Goal: Task Accomplishment & Management: Manage account settings

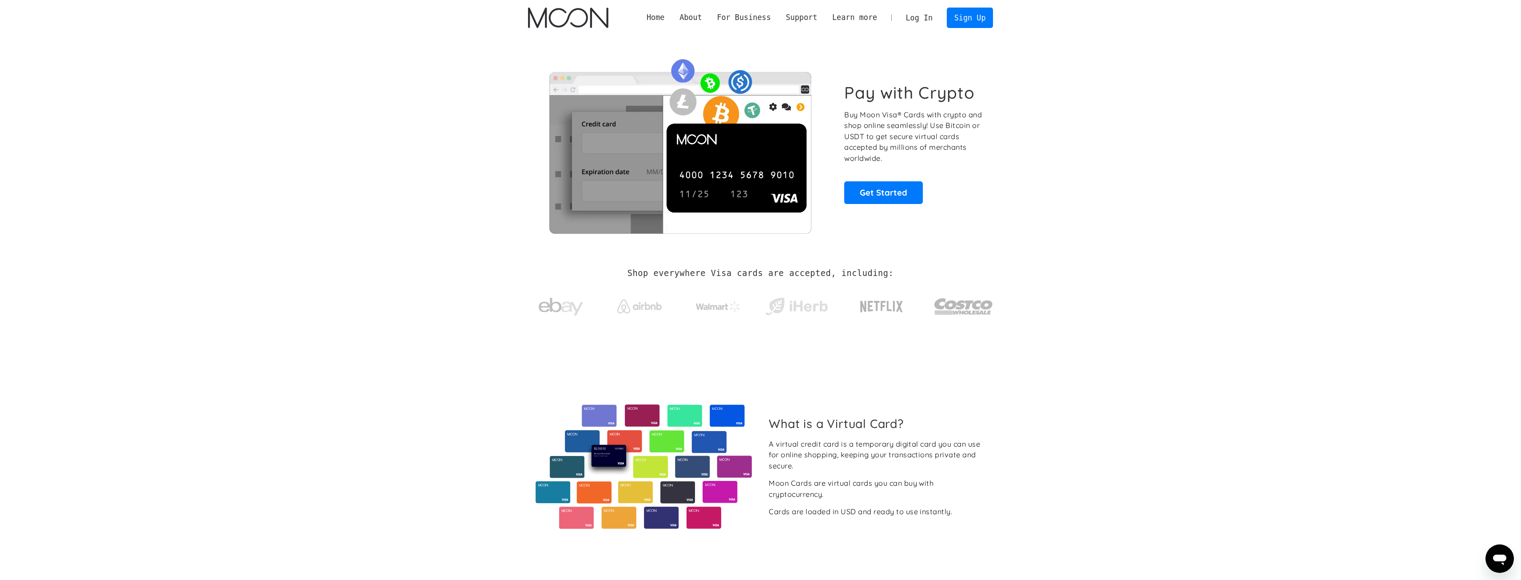
click at [926, 19] on link "Log In" at bounding box center [919, 18] width 42 height 20
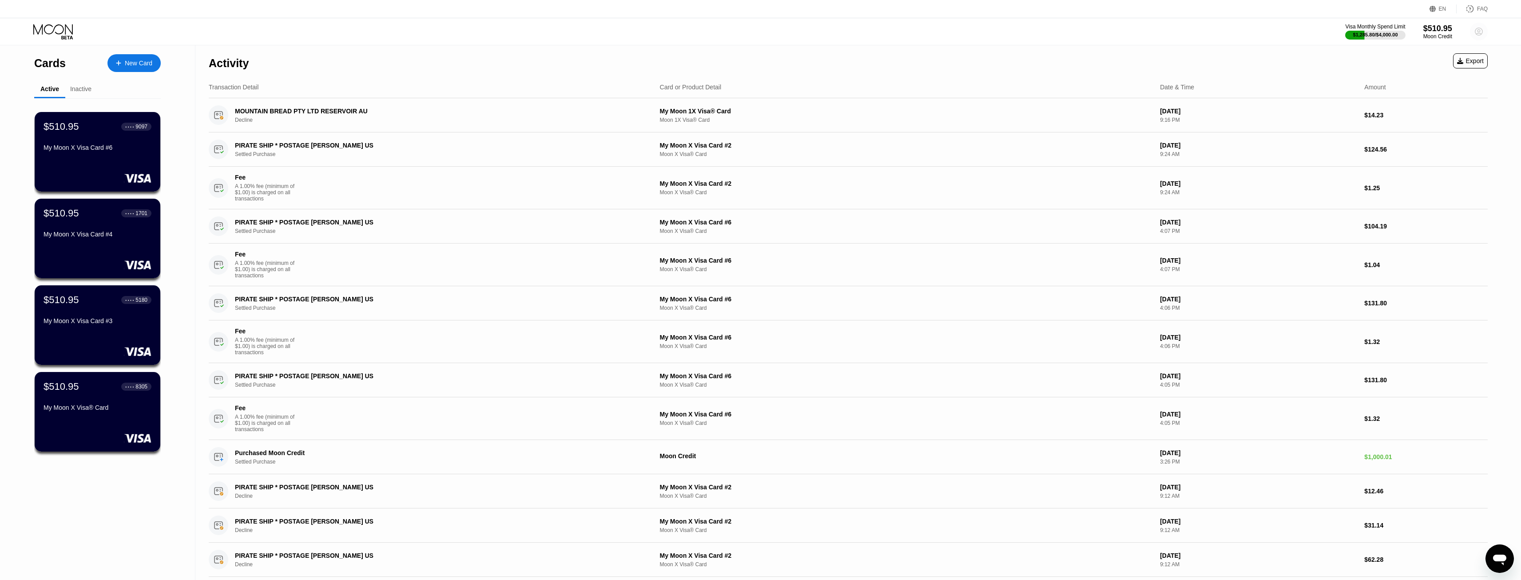
click at [1481, 28] on circle at bounding box center [1479, 32] width 18 height 18
click at [1481, 27] on circle at bounding box center [1479, 32] width 18 height 18
click at [1480, 29] on circle at bounding box center [1479, 32] width 18 height 18
click at [1437, 202] on div "Log out" at bounding box center [1439, 207] width 84 height 10
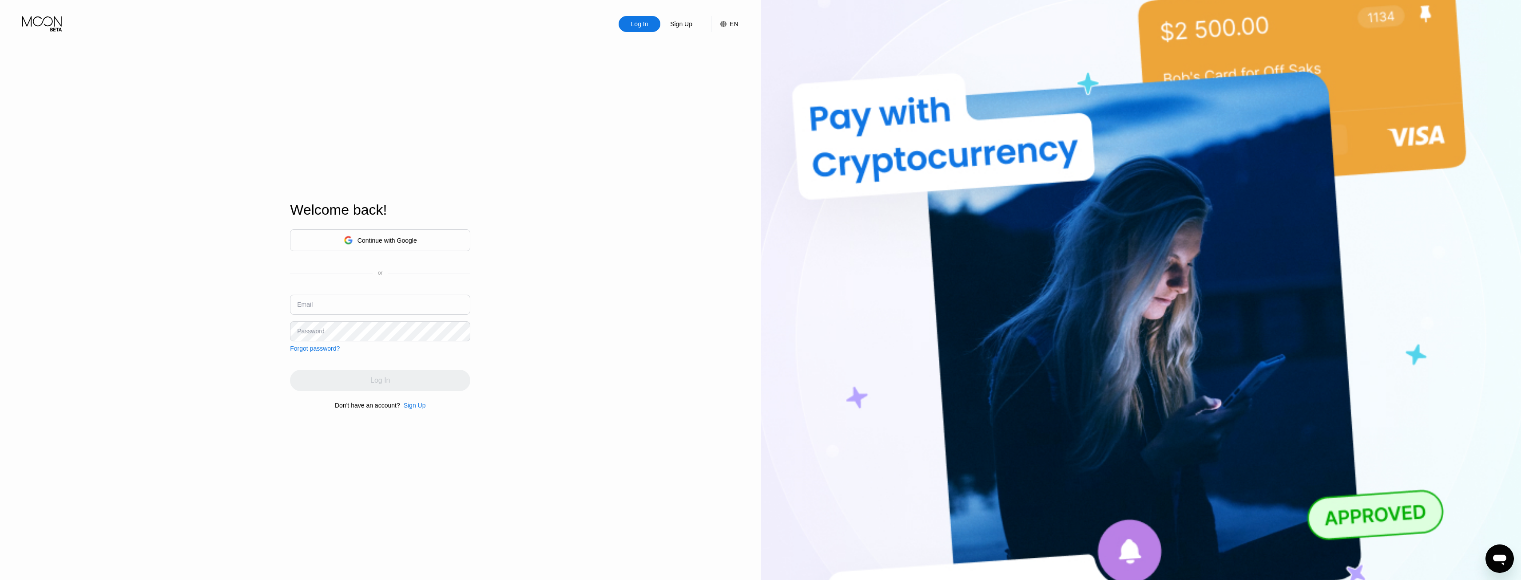
click at [414, 317] on div "Email" at bounding box center [380, 307] width 180 height 27
click at [417, 311] on input "text" at bounding box center [380, 304] width 180 height 20
type input "[EMAIL_ADDRESS][DOMAIN_NAME]"
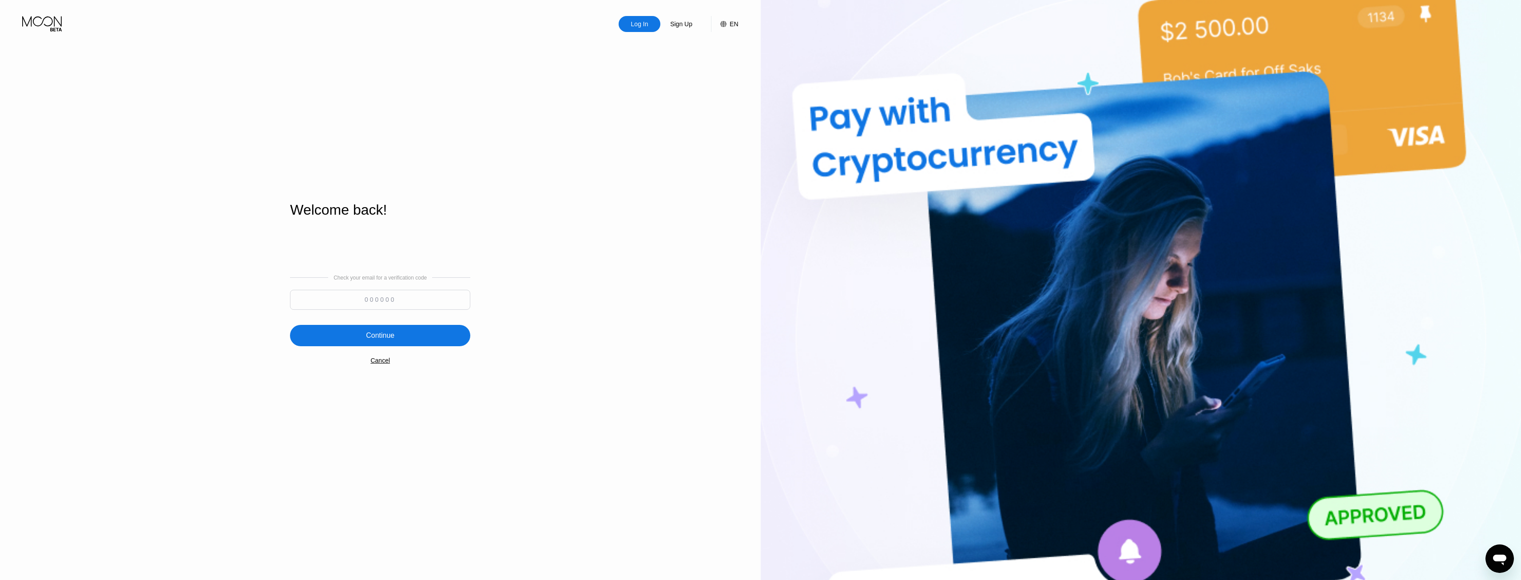
click at [360, 298] on input at bounding box center [380, 300] width 180 height 20
type input "282189"
click at [453, 341] on div "Continue" at bounding box center [380, 335] width 180 height 21
